Goal: Task Accomplishment & Management: Use online tool/utility

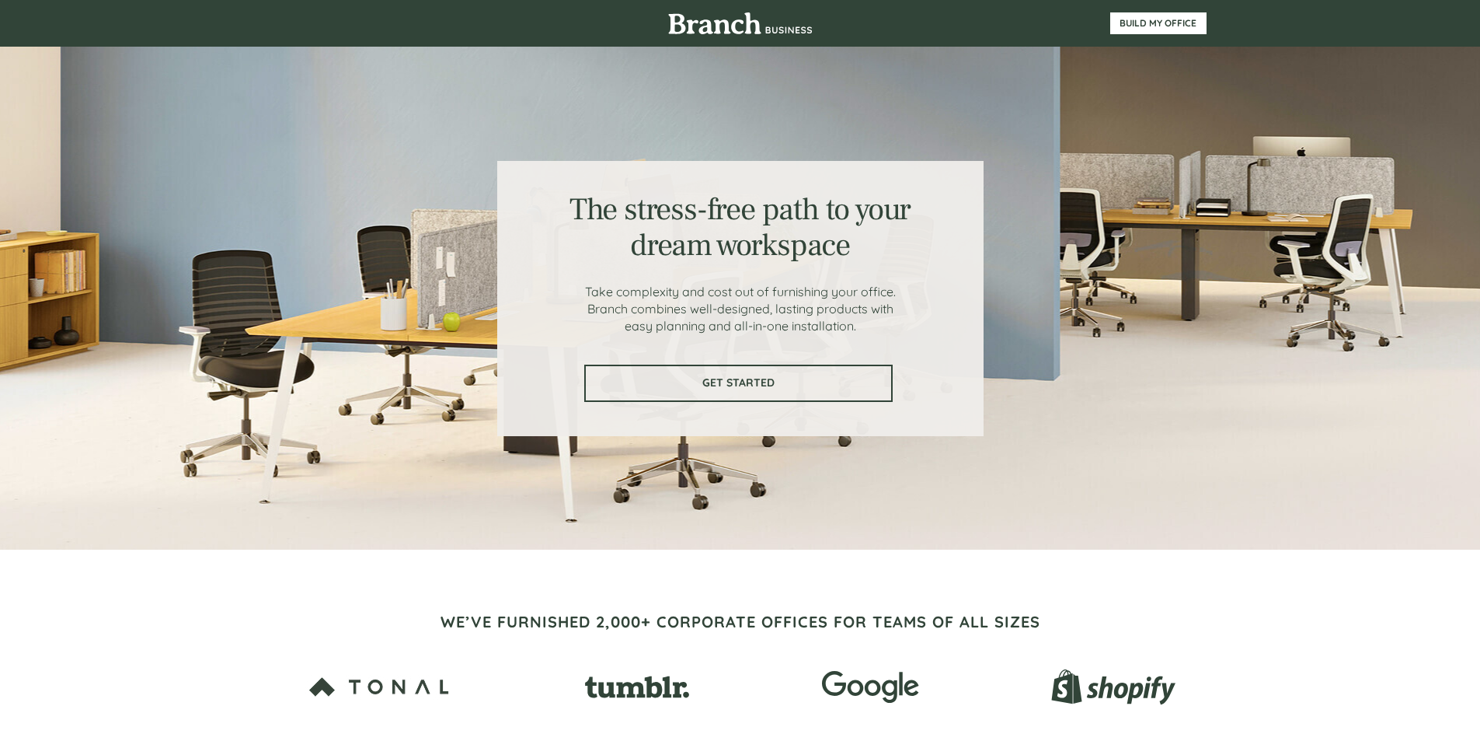
click at [768, 378] on span "GET STARTED" at bounding box center [738, 382] width 305 height 13
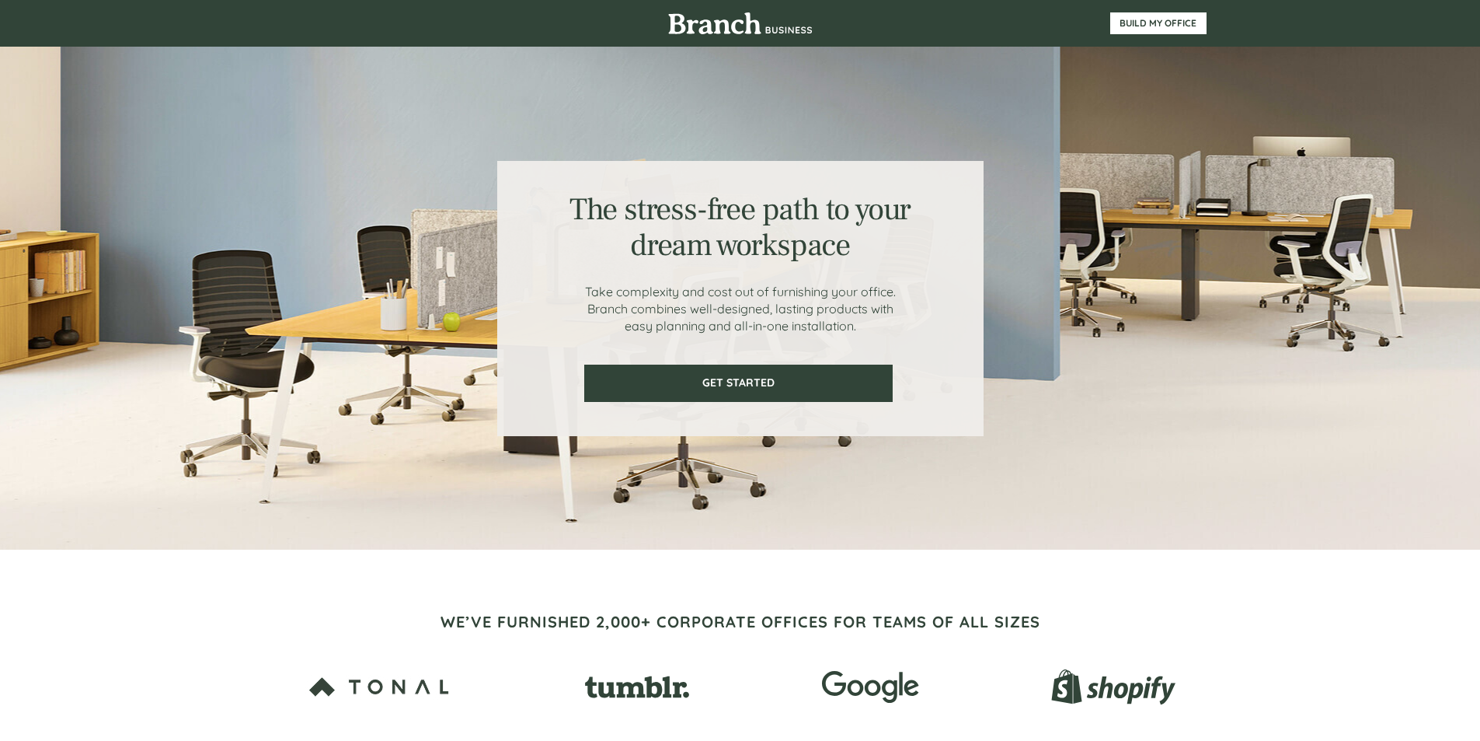
click at [159, 293] on div at bounding box center [740, 298] width 1480 height 503
click at [1139, 27] on span "BUILD MY OFFICE" at bounding box center [1158, 23] width 95 height 11
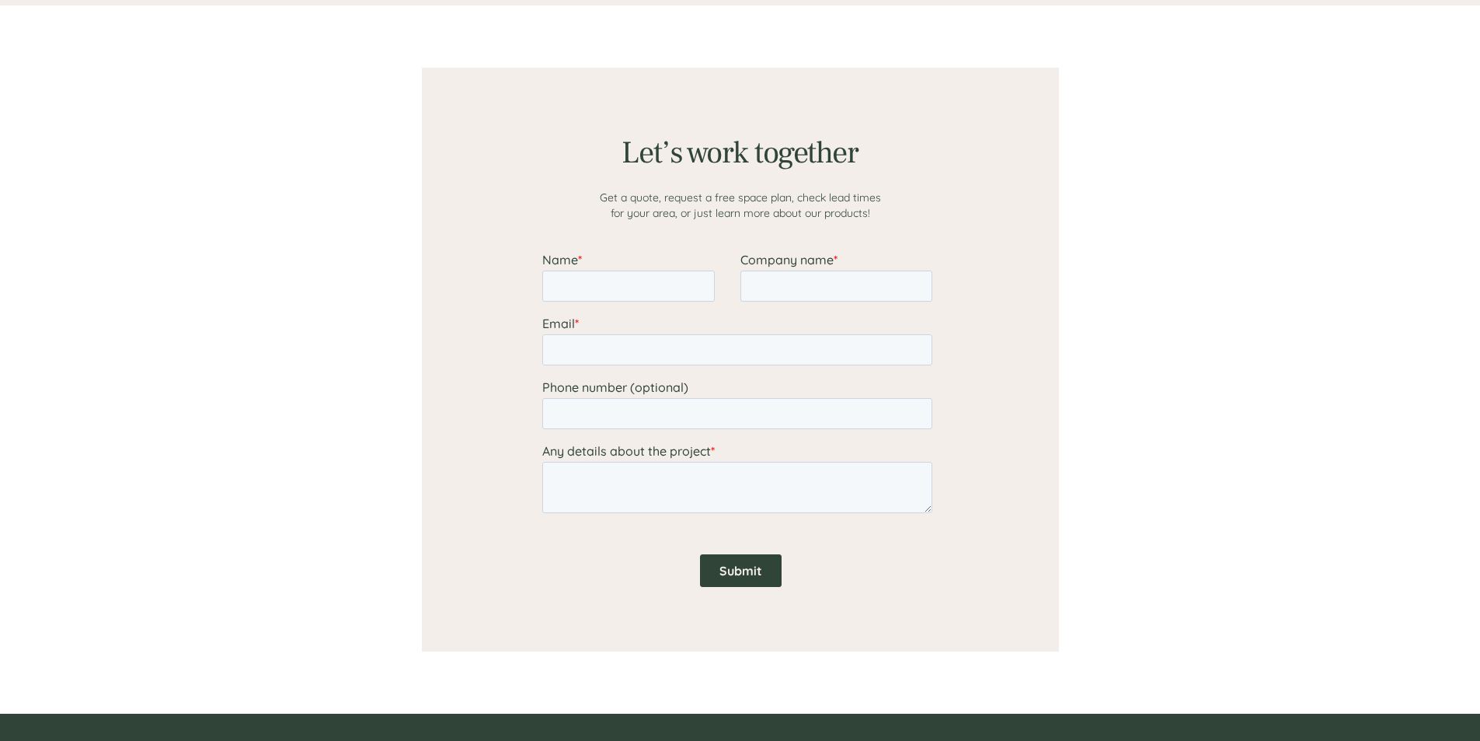
scroll to position [1206, 0]
